Goal: Information Seeking & Learning: Learn about a topic

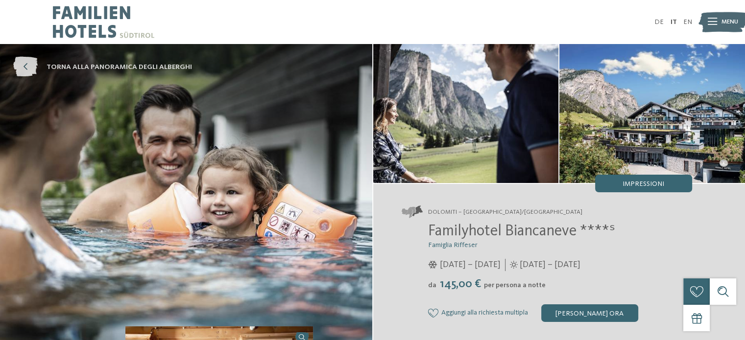
click at [40, 62] on link "torna alla panoramica degli alberghi" at bounding box center [102, 67] width 179 height 20
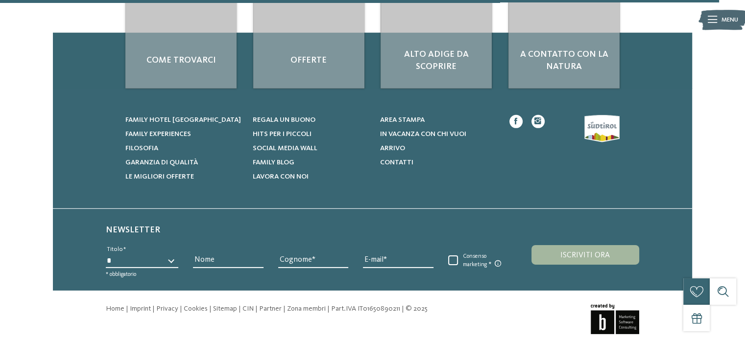
scroll to position [3069, 0]
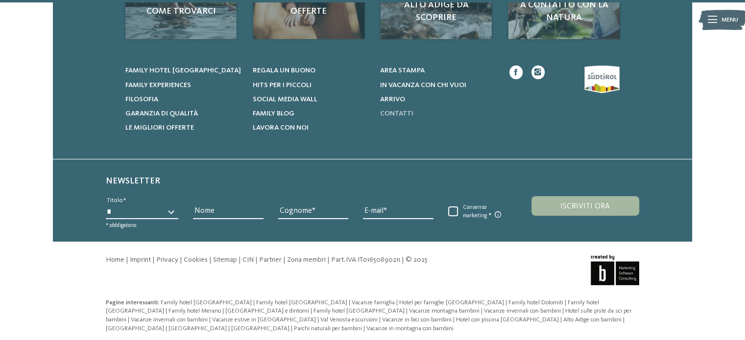
click at [399, 110] on span "Contatti" at bounding box center [395, 113] width 33 height 7
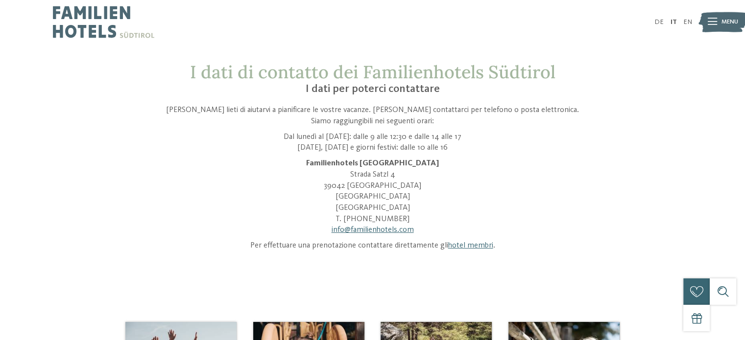
drag, startPoint x: 407, startPoint y: 217, endPoint x: 350, endPoint y: 222, distance: 57.0
click at [350, 222] on p "Familienhotels Südtirol Strada Satzl 4 39042 Bressanone Alto Adige Italia T. +3…" at bounding box center [372, 197] width 419 height 78
click at [462, 247] on link "hotel membri" at bounding box center [469, 246] width 45 height 8
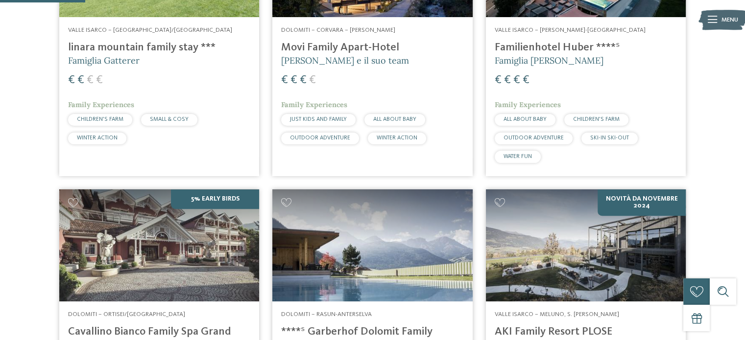
scroll to position [461, 0]
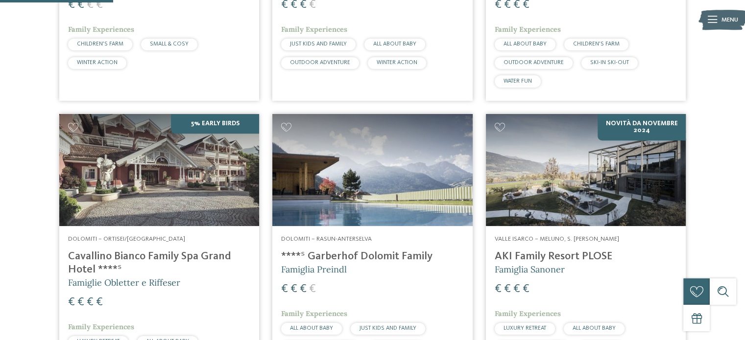
drag, startPoint x: 0, startPoint y: 0, endPoint x: 705, endPoint y: 88, distance: 710.4
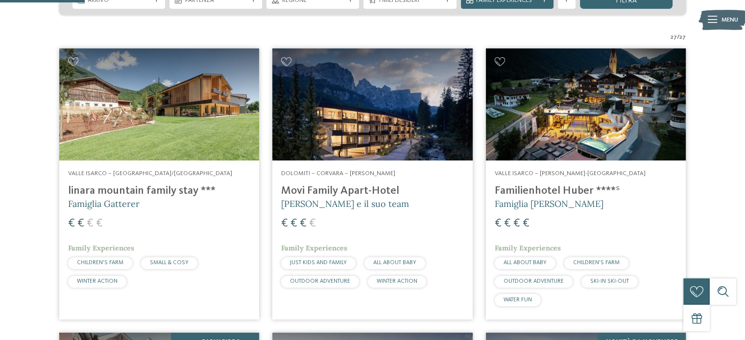
scroll to position [348, 0]
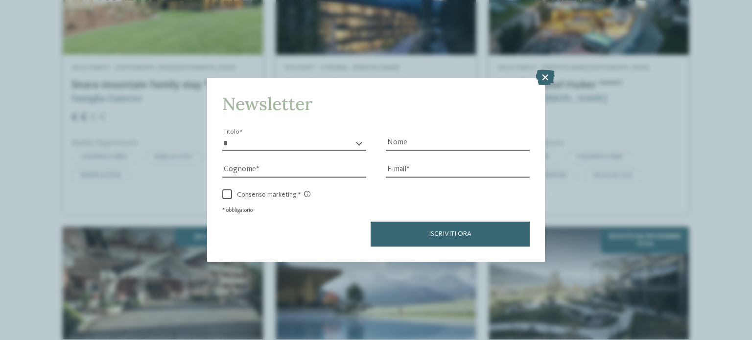
click at [547, 66] on div "Newsletter * ****** ******* ******** ****** Titolo Nome Cognome Fax" at bounding box center [376, 170] width 752 height 340
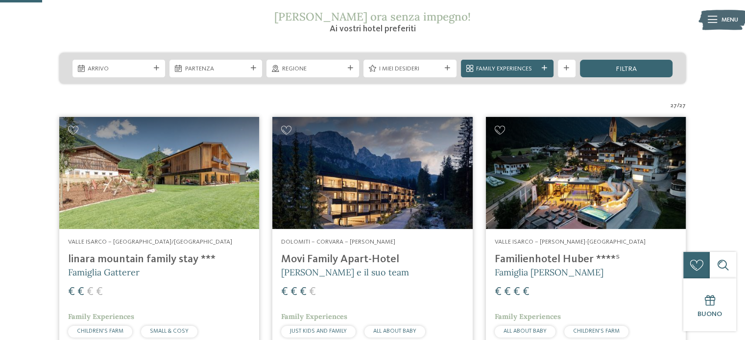
scroll to position [166, 0]
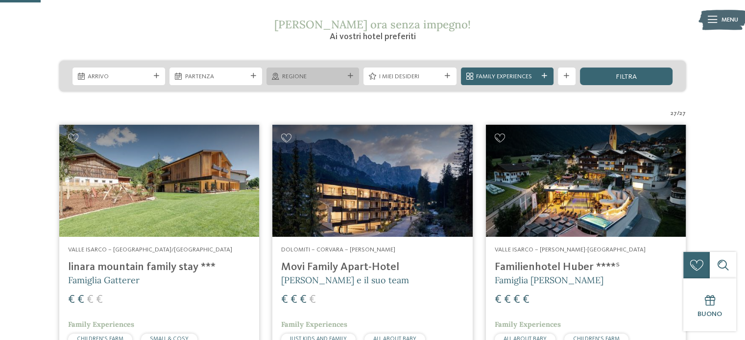
click at [337, 72] on span "Regione" at bounding box center [313, 76] width 62 height 9
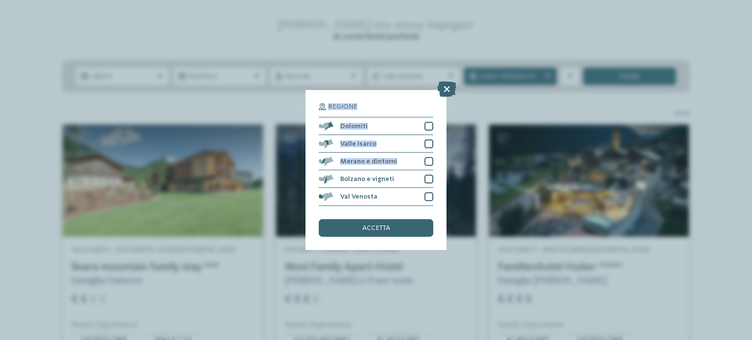
drag, startPoint x: 420, startPoint y: 159, endPoint x: 443, endPoint y: 89, distance: 73.7
click at [443, 90] on div "Regione Dolomiti Valle Isarco" at bounding box center [376, 170] width 141 height 160
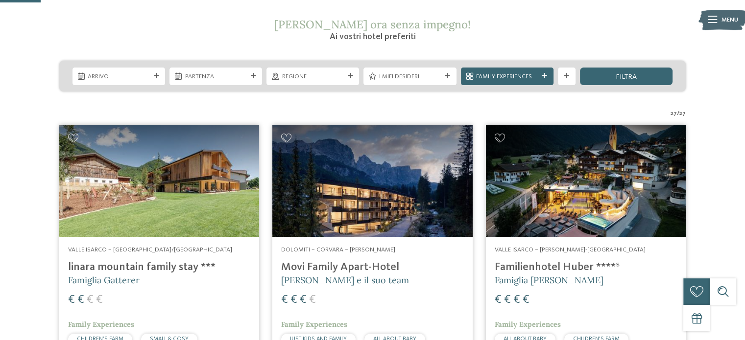
click at [156, 263] on h4 "linara mountain family stay ***" at bounding box center [159, 267] width 182 height 13
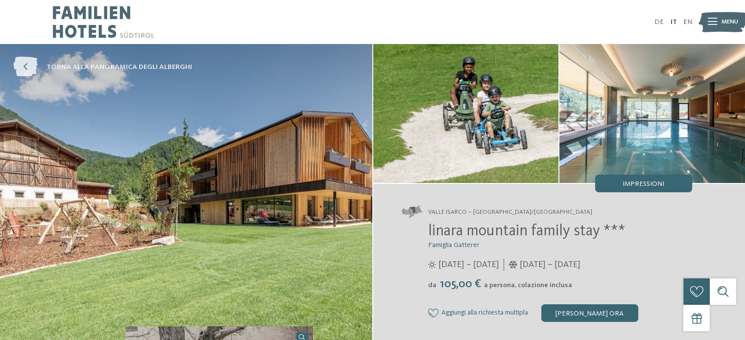
click at [35, 69] on icon at bounding box center [25, 67] width 24 height 20
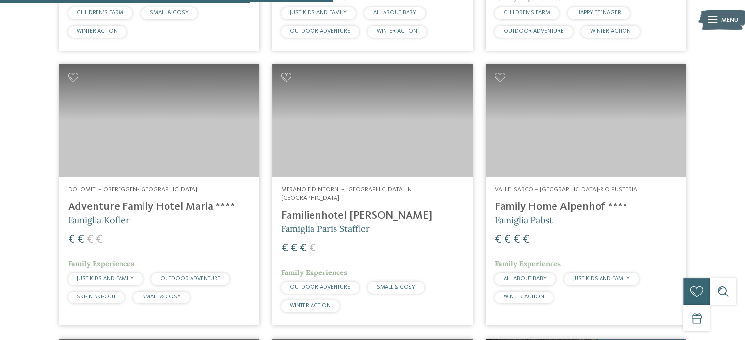
scroll to position [1359, 0]
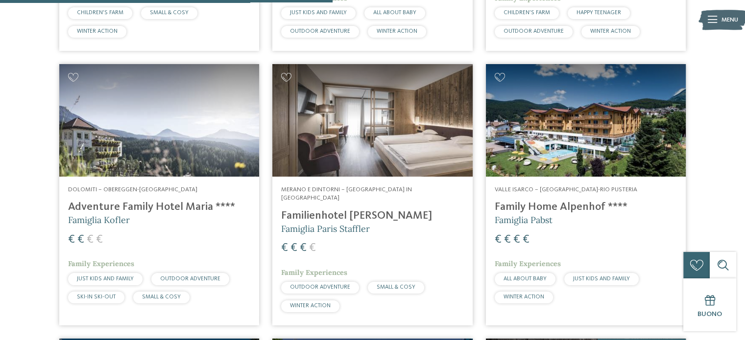
drag, startPoint x: 425, startPoint y: 230, endPoint x: 13, endPoint y: 273, distance: 414.5
click at [13, 273] on div "27 / 27" at bounding box center [372, 203] width 732 height 2574
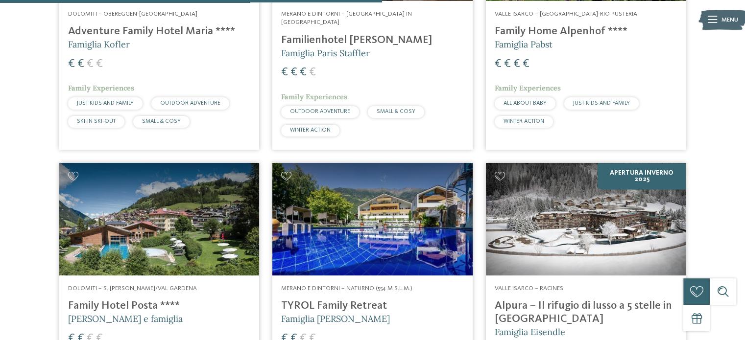
scroll to position [1561, 0]
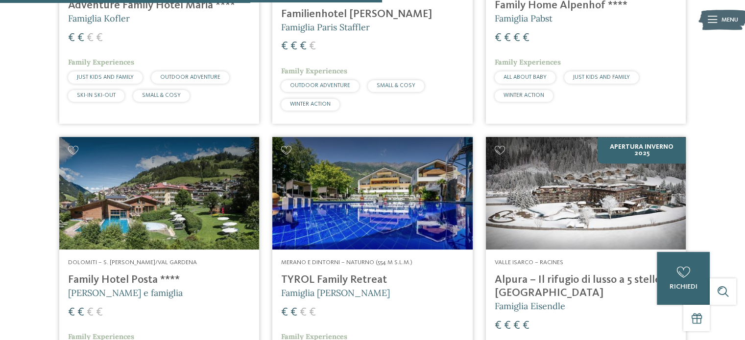
click at [141, 274] on h4 "Family Hotel Posta ****" at bounding box center [159, 280] width 182 height 13
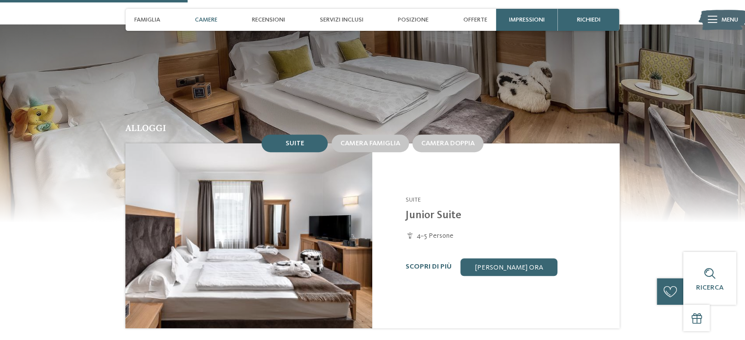
scroll to position [759, 0]
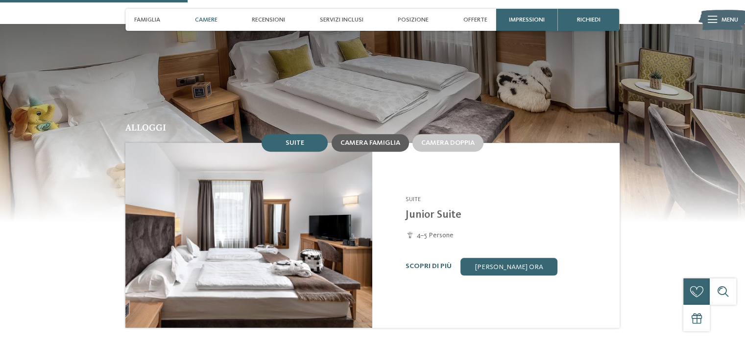
click at [361, 140] on span "Camera famiglia" at bounding box center [370, 143] width 60 height 7
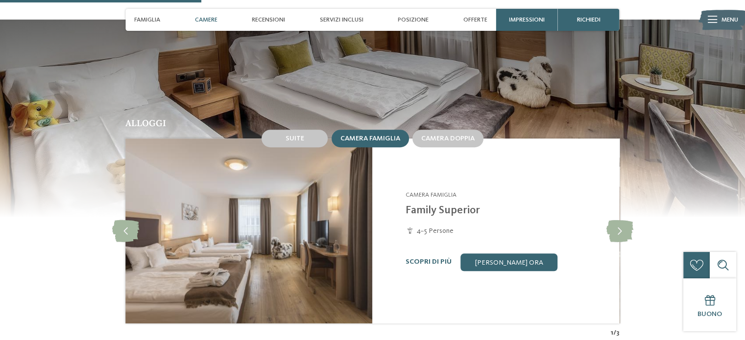
scroll to position [763, 0]
click at [617, 226] on icon at bounding box center [619, 231] width 27 height 22
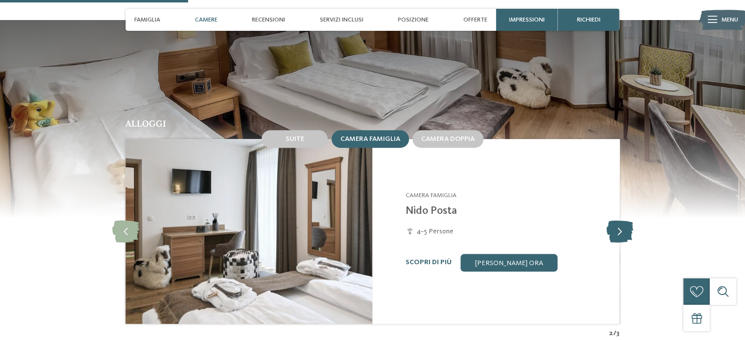
click at [617, 226] on icon at bounding box center [619, 231] width 27 height 22
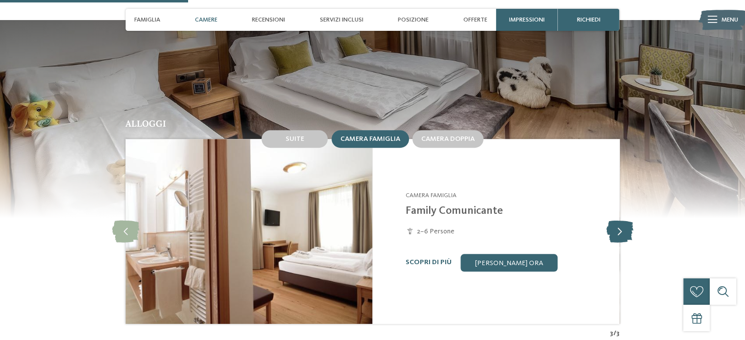
click at [617, 226] on icon at bounding box center [619, 231] width 27 height 22
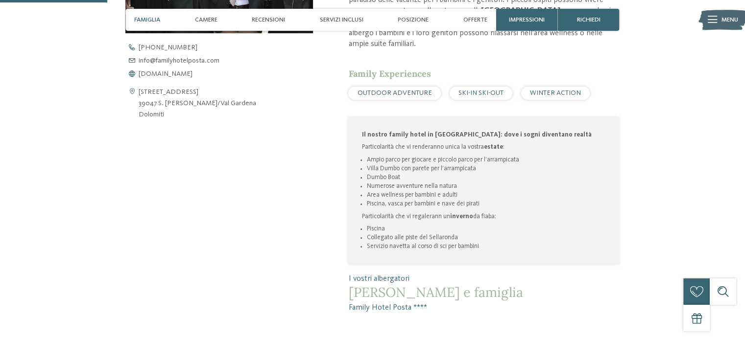
scroll to position [425, 0]
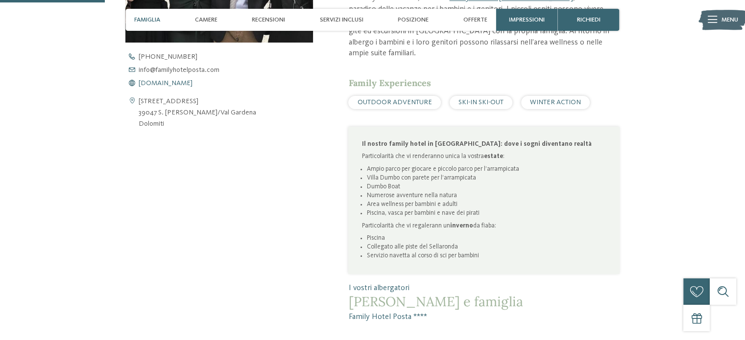
click at [176, 82] on span "[DOMAIN_NAME]" at bounding box center [166, 83] width 54 height 7
